Goal: Task Accomplishment & Management: Use online tool/utility

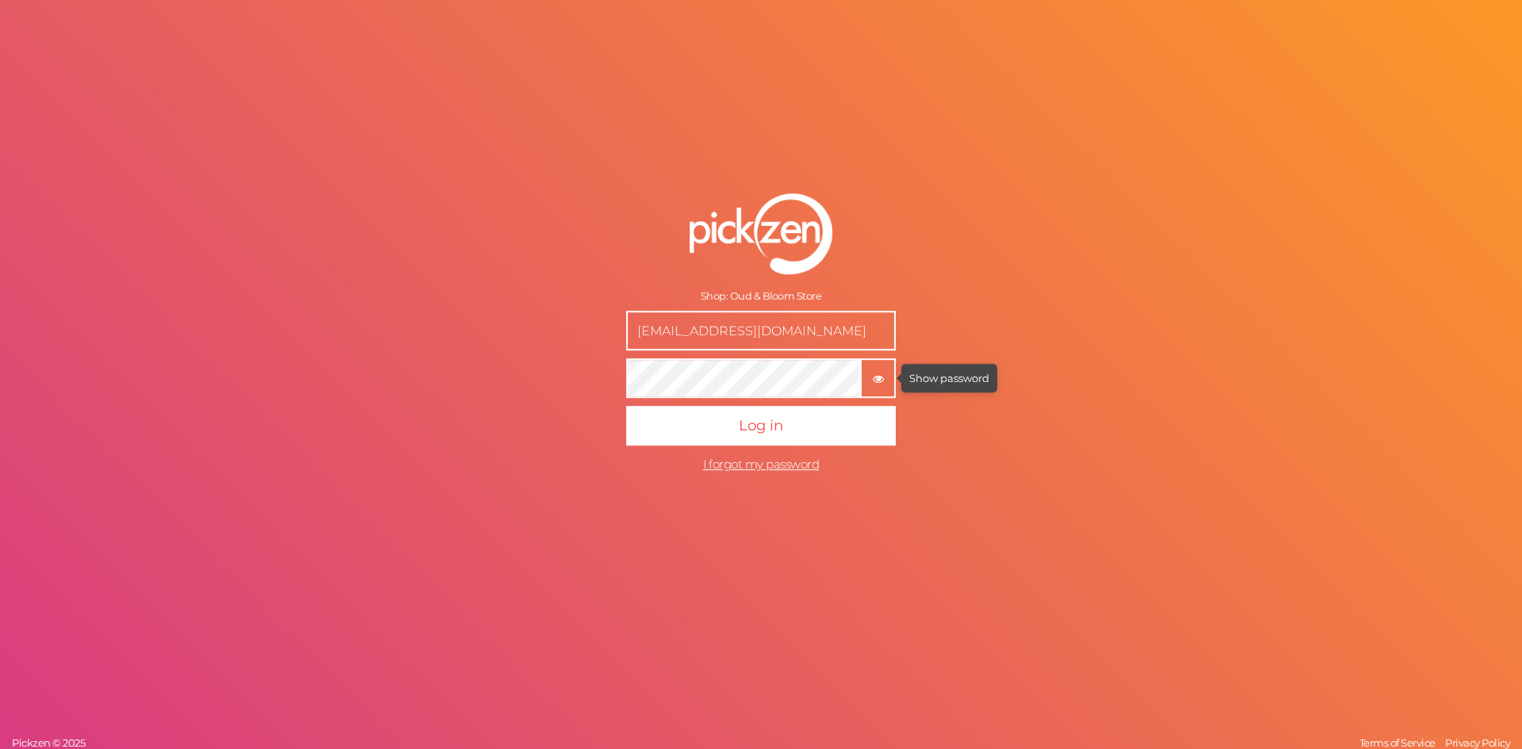
click at [883, 381] on icon "button" at bounding box center [877, 378] width 11 height 11
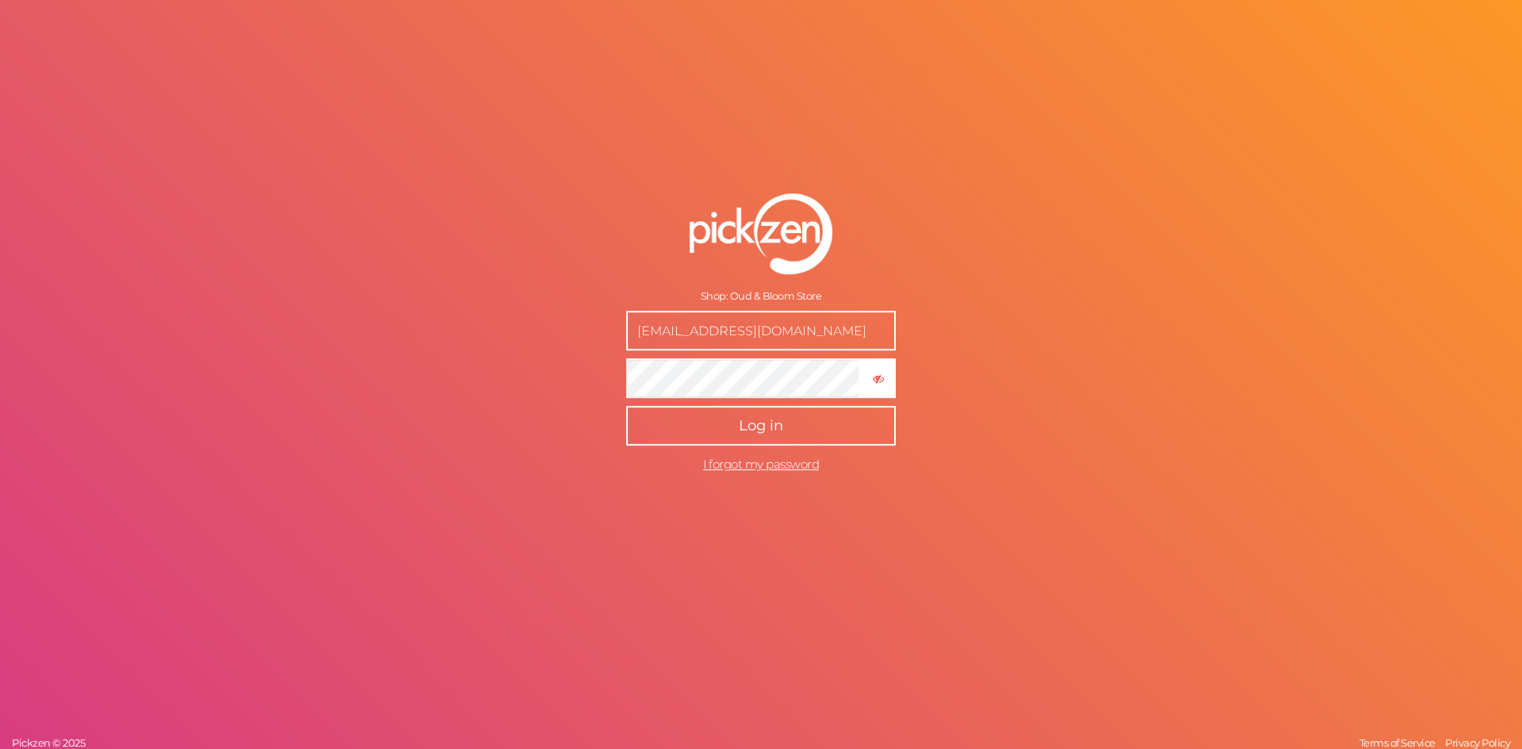
click at [783, 426] on button "Log in" at bounding box center [760, 426] width 269 height 40
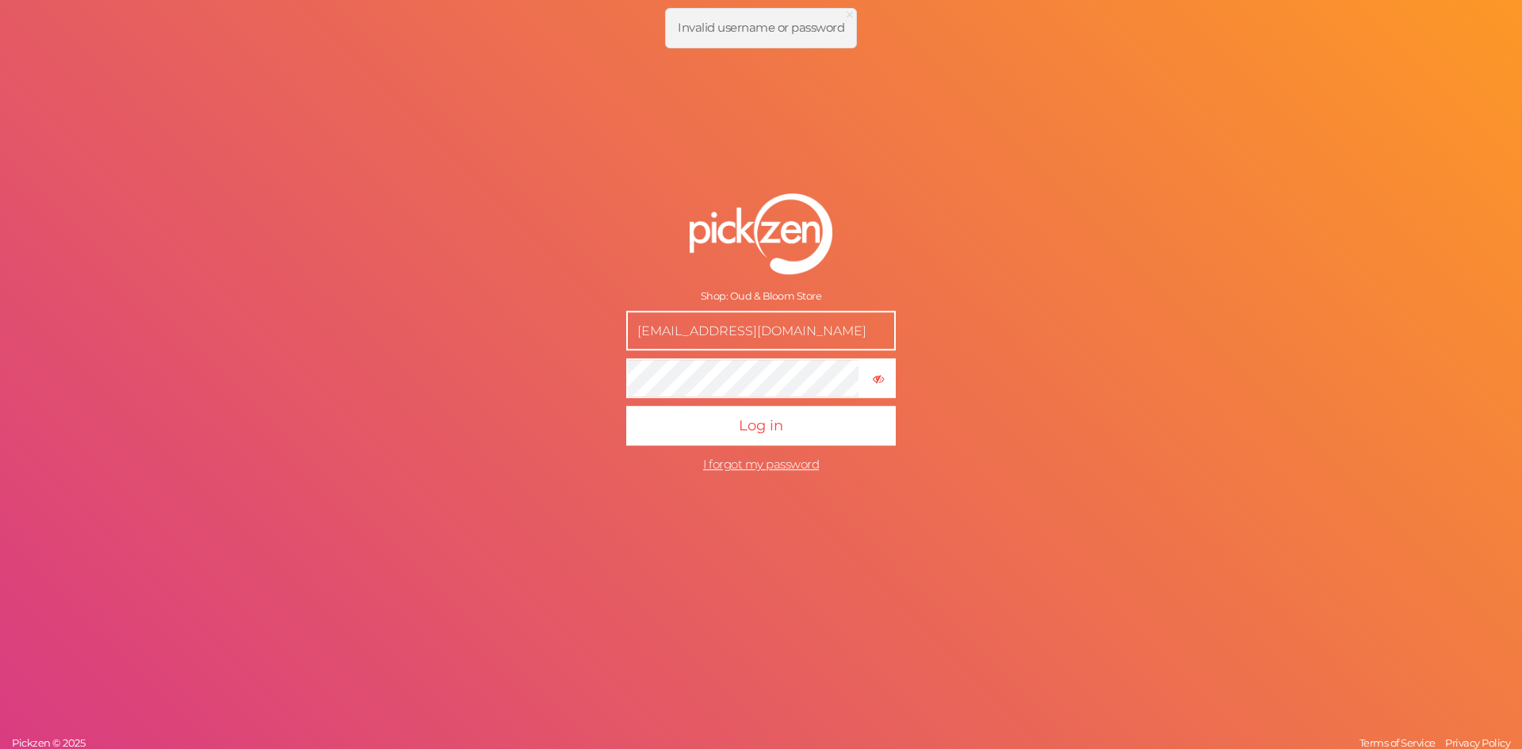
click at [808, 324] on input "[EMAIL_ADDRESS][DOMAIN_NAME]" at bounding box center [760, 331] width 269 height 40
type input "[EMAIL_ADDRESS][DOMAIN_NAME]"
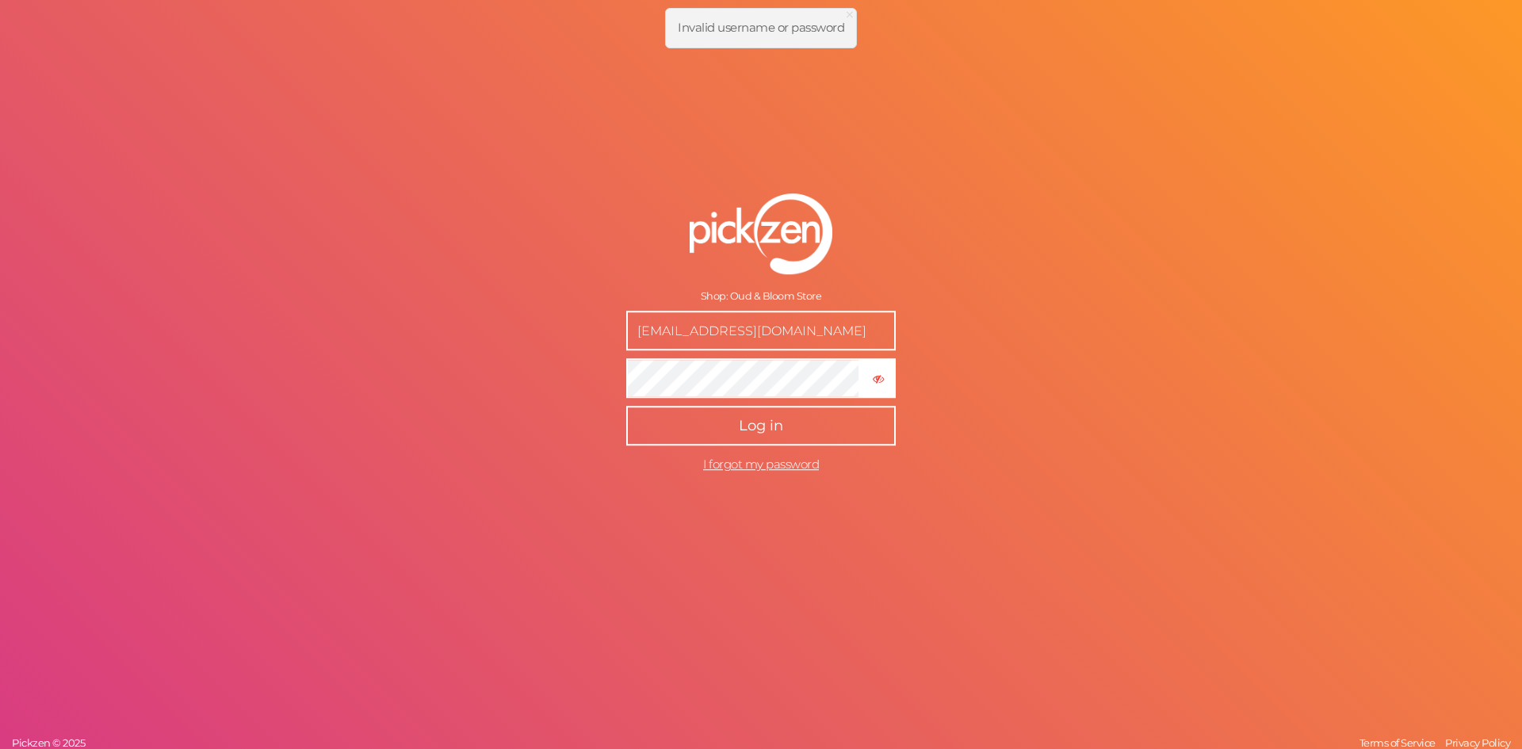
click at [796, 415] on button "Log in" at bounding box center [760, 426] width 269 height 40
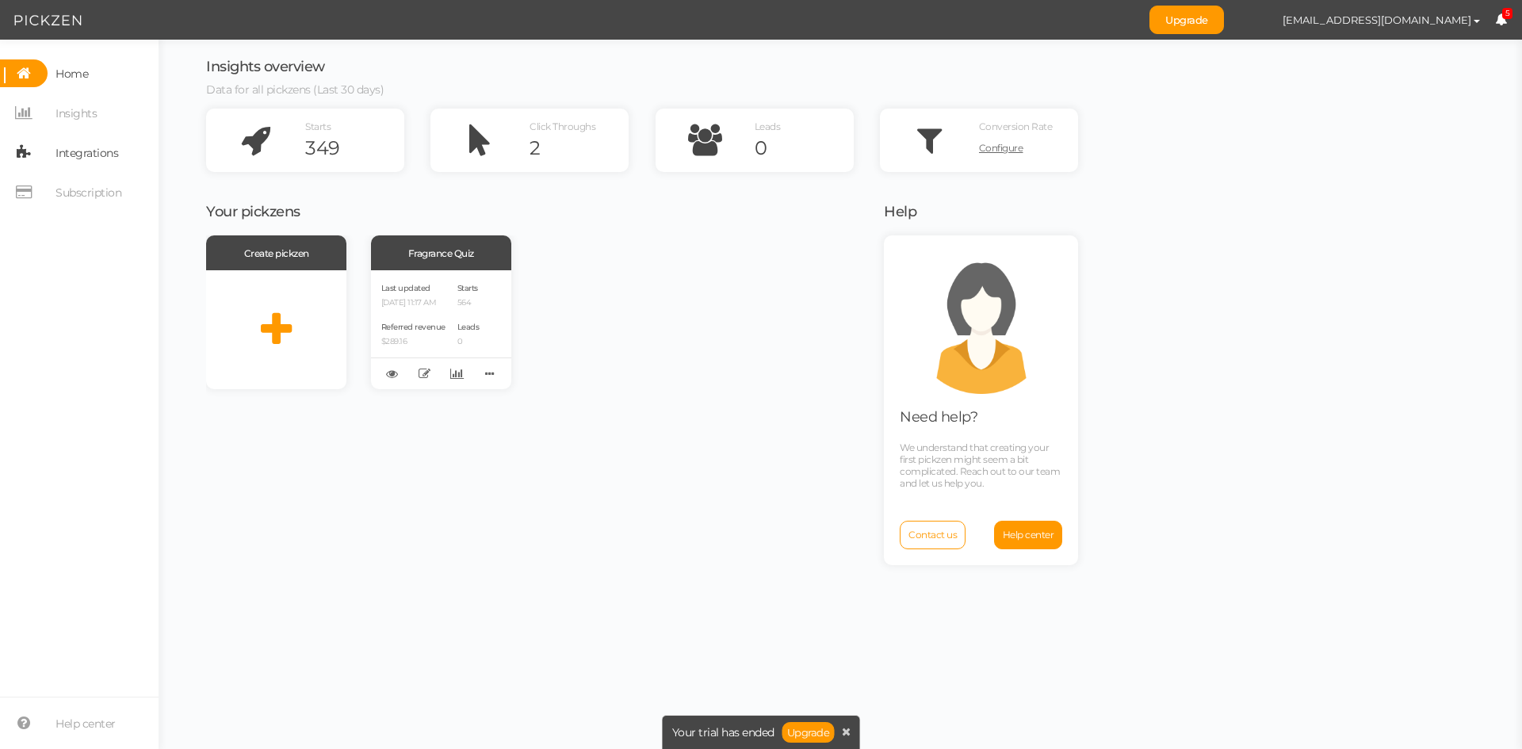
click at [76, 155] on span "Integrations" at bounding box center [86, 152] width 63 height 25
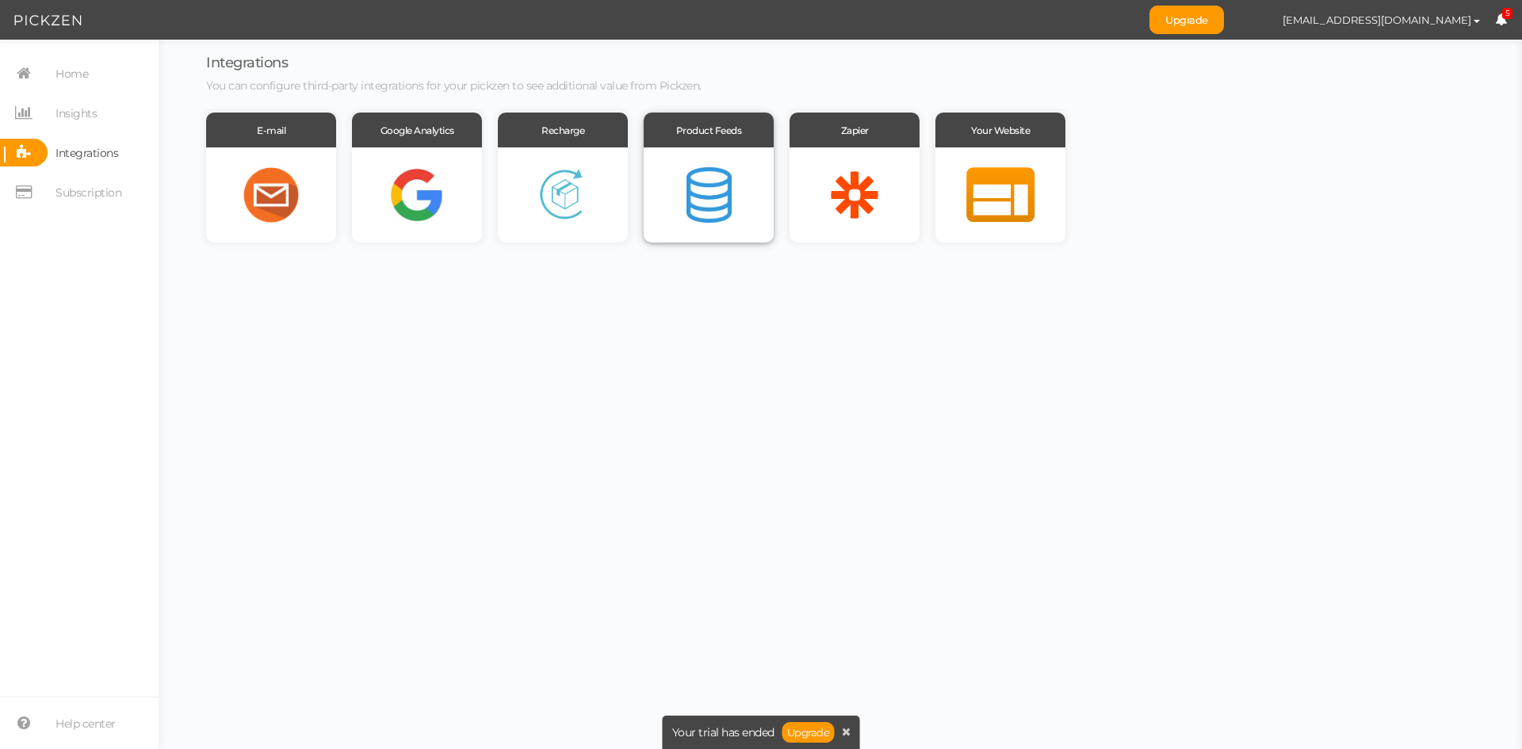
click at [747, 193] on div at bounding box center [708, 194] width 130 height 95
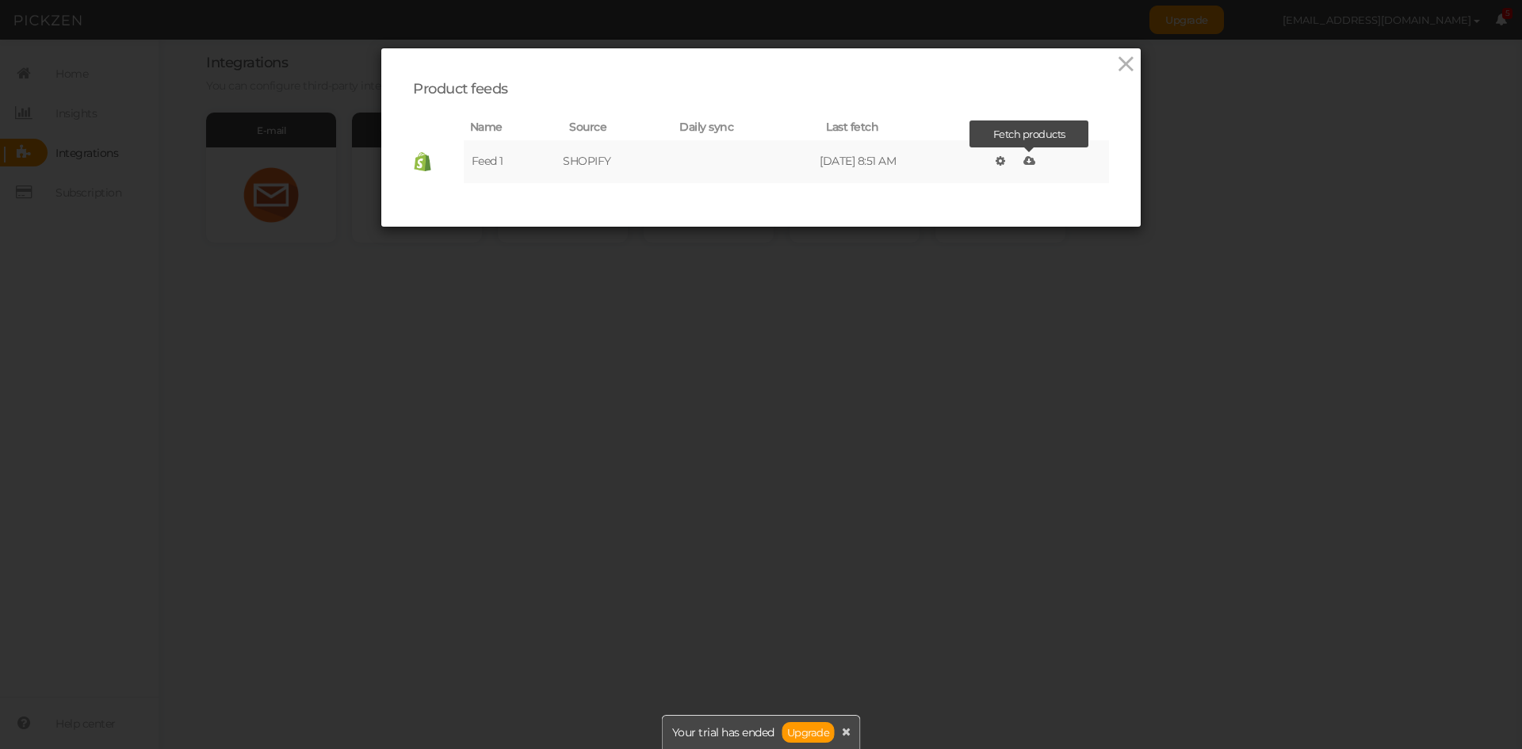
click at [1032, 162] on icon at bounding box center [1029, 160] width 12 height 11
click at [1118, 59] on icon at bounding box center [1125, 64] width 23 height 24
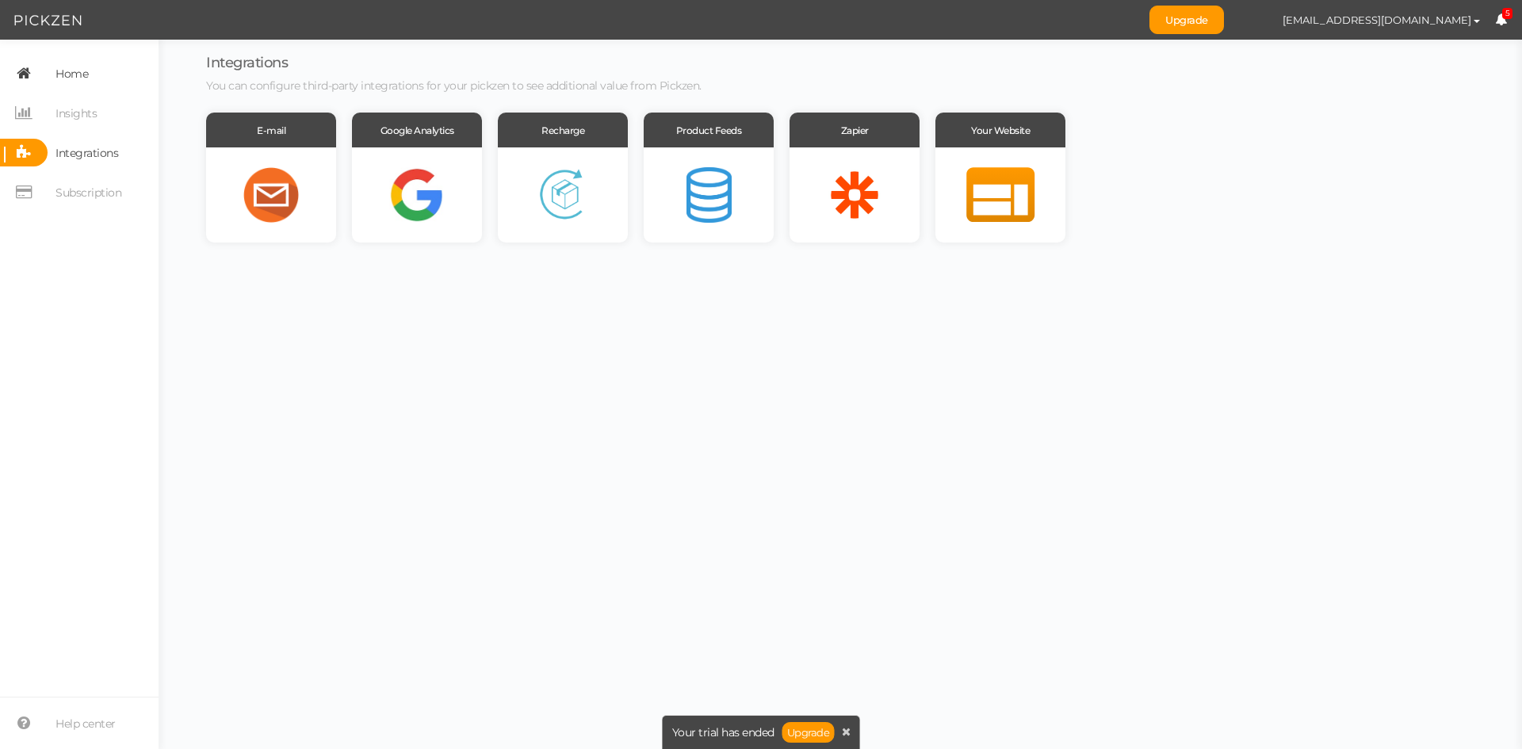
click at [78, 76] on span "Home" at bounding box center [71, 73] width 32 height 25
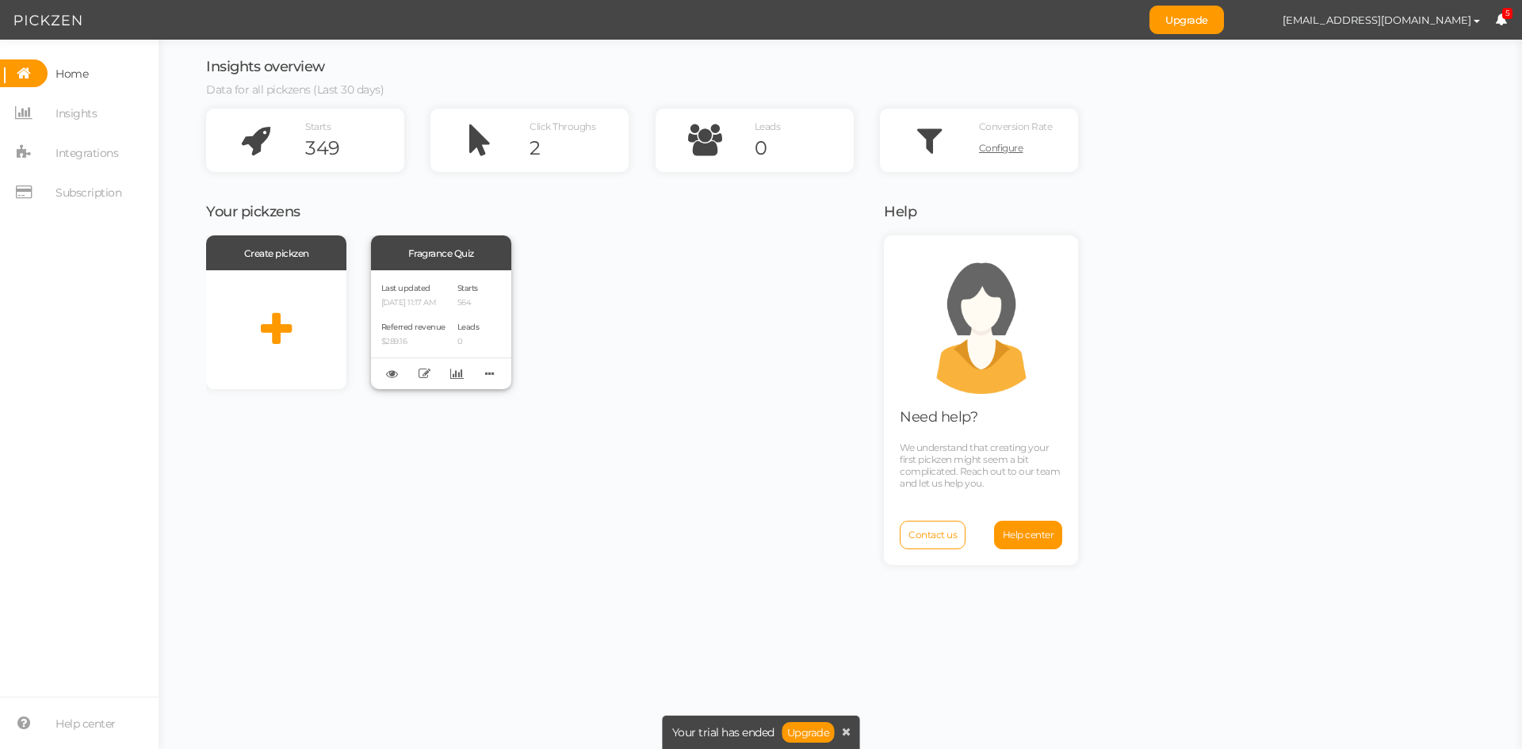
click at [449, 311] on div "Last updated [DATE] 11:17 AM Referred revenue $289.16 Starts 564 Leads 0" at bounding box center [441, 329] width 140 height 119
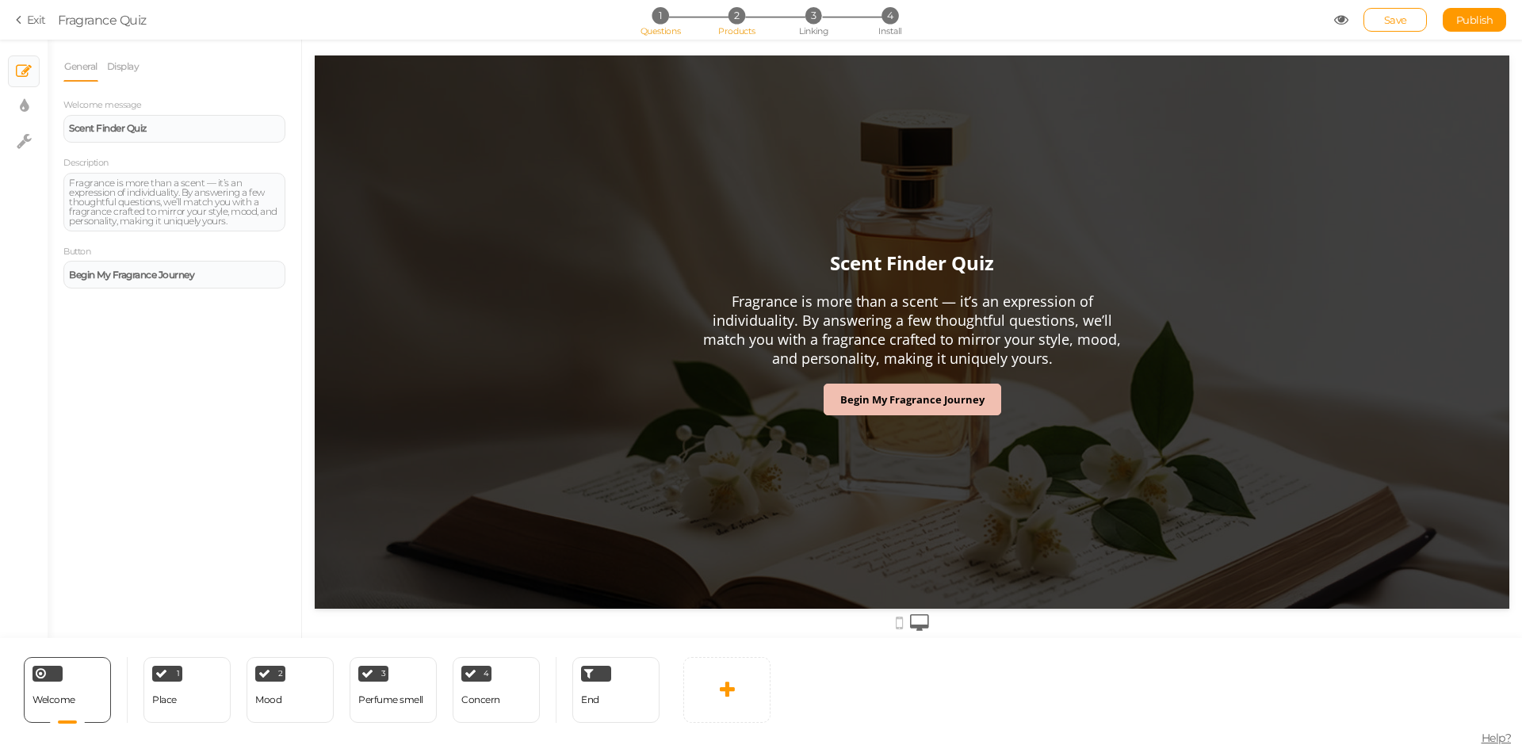
click at [741, 29] on span "Products" at bounding box center [736, 30] width 37 height 11
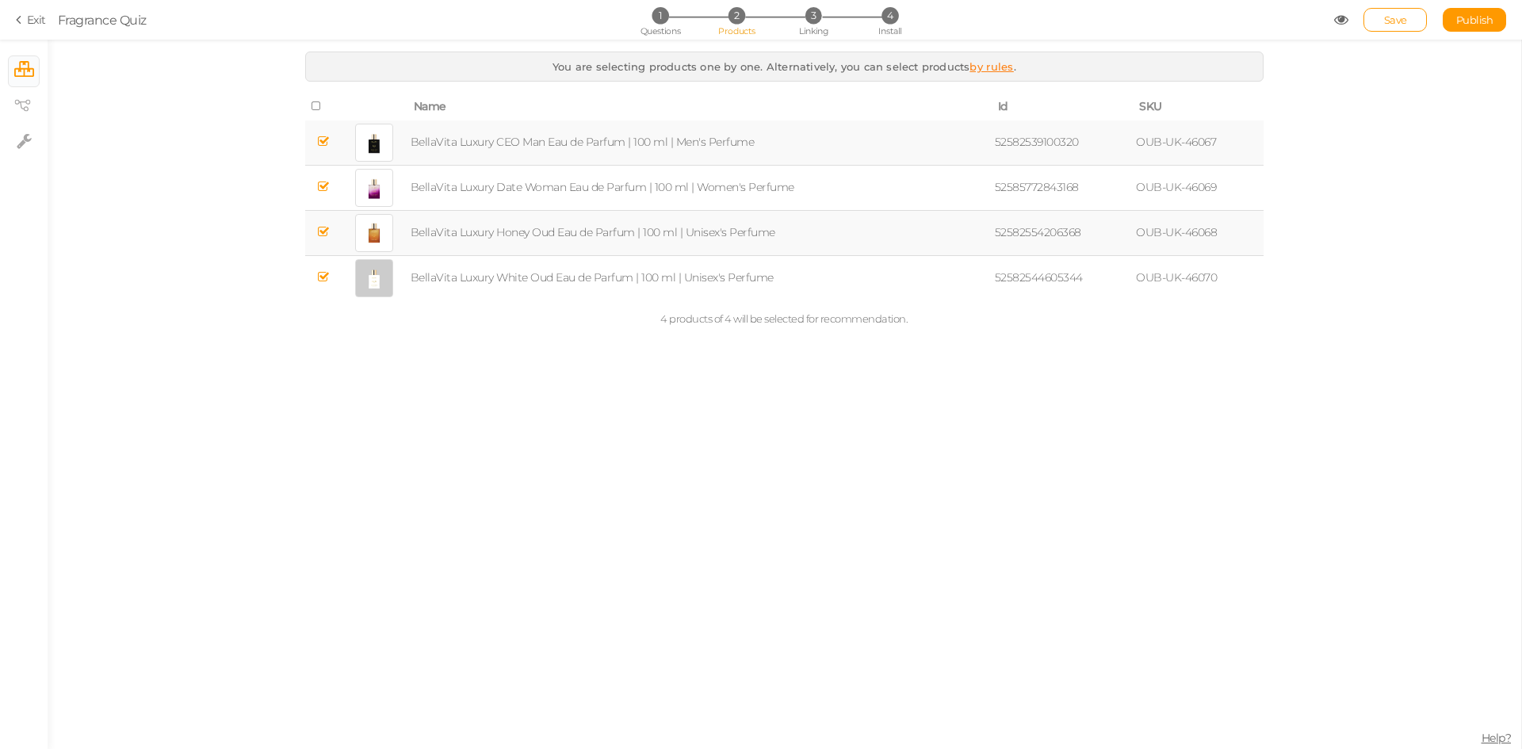
click at [30, 21] on link "Exit" at bounding box center [31, 20] width 30 height 16
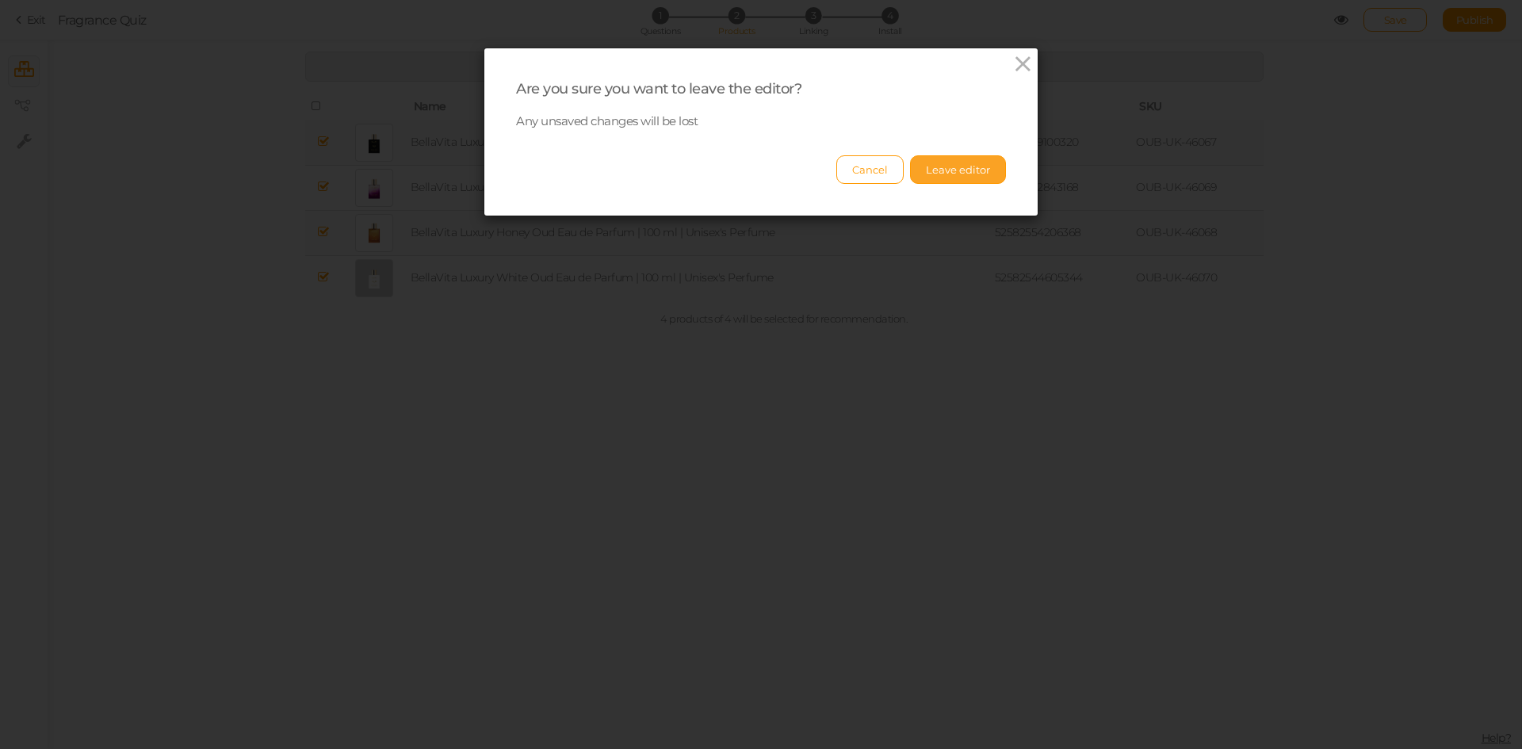
click at [951, 177] on button "Leave editor" at bounding box center [958, 169] width 96 height 29
